Goal: Find contact information: Find contact information

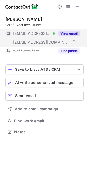
scroll to position [128, 87]
click at [69, 33] on button "View email" at bounding box center [69, 33] width 22 height 5
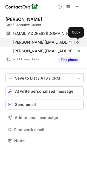
click at [76, 41] on span at bounding box center [77, 42] width 4 height 4
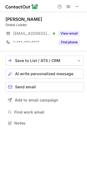
scroll to position [119, 87]
click at [77, 6] on span at bounding box center [77, 6] width 4 height 4
